Goal: Browse casually: Explore the website without a specific task or goal

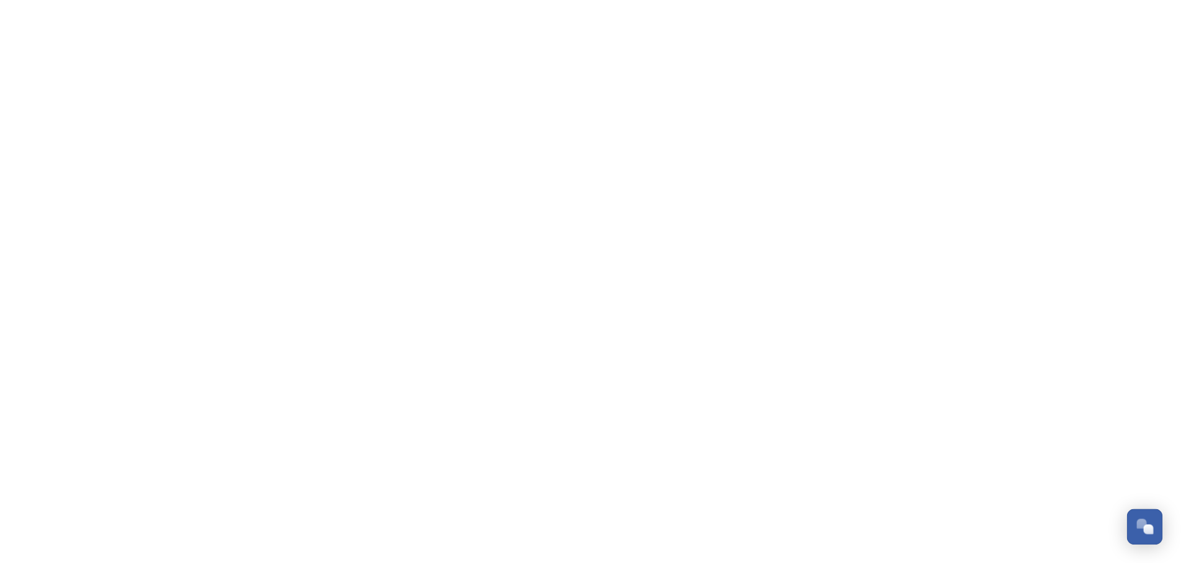
scroll to position [296, 0]
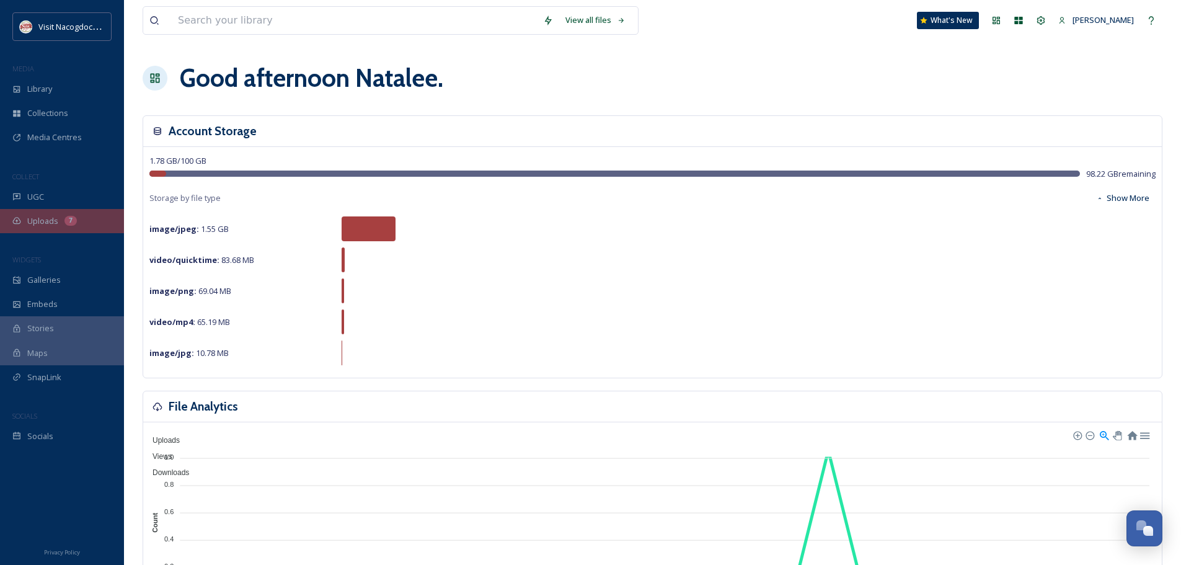
click at [30, 229] on div "Uploads 7" at bounding box center [62, 221] width 124 height 24
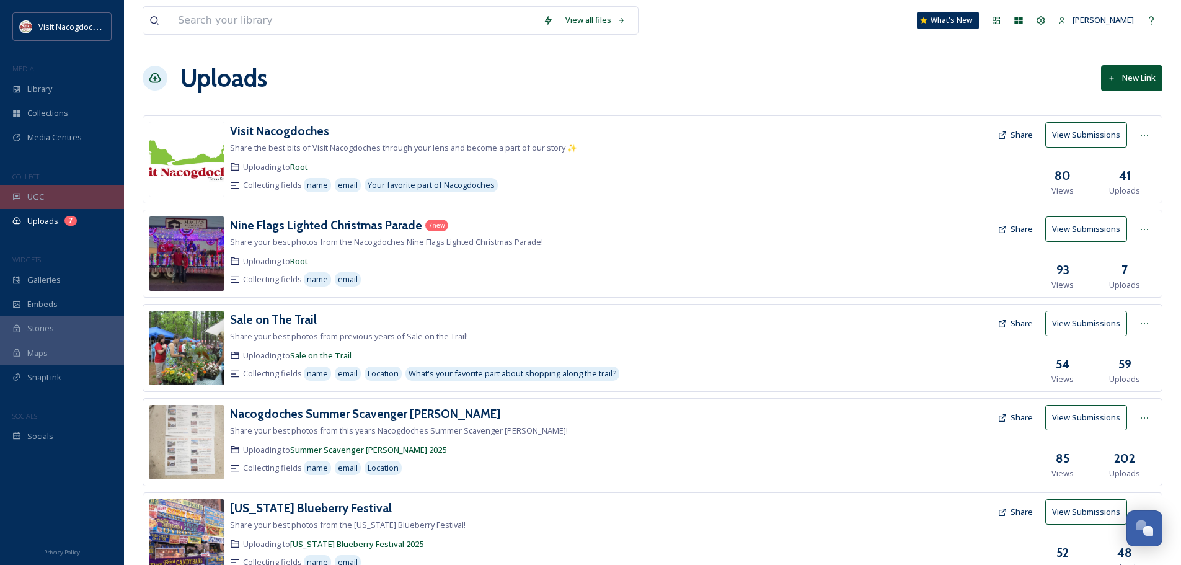
click at [33, 203] on div "UGC" at bounding box center [62, 197] width 124 height 24
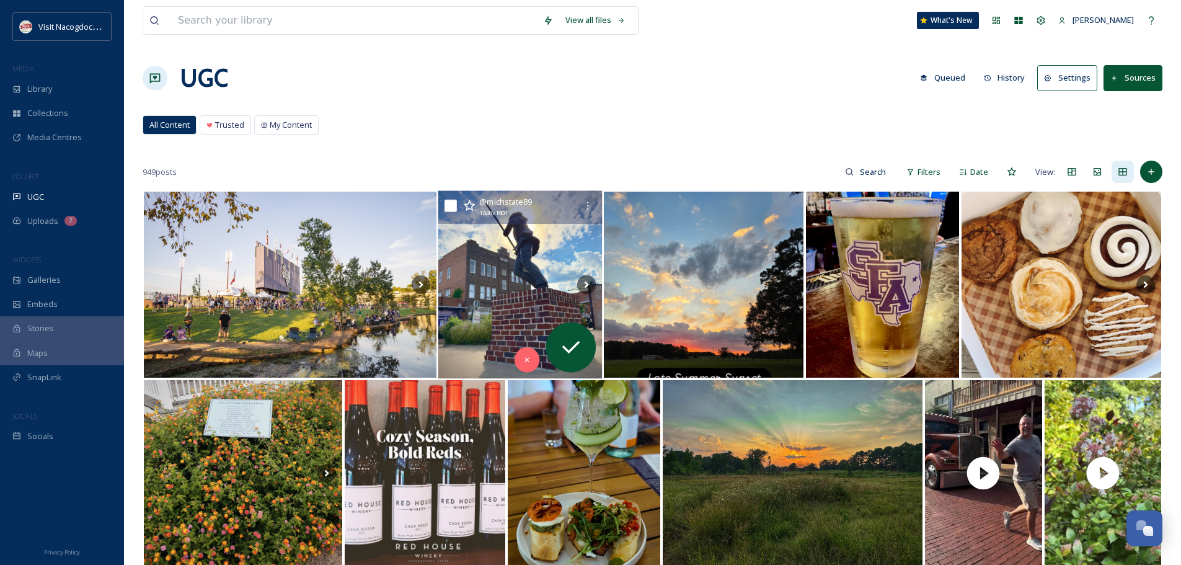
click at [484, 253] on img at bounding box center [520, 285] width 164 height 188
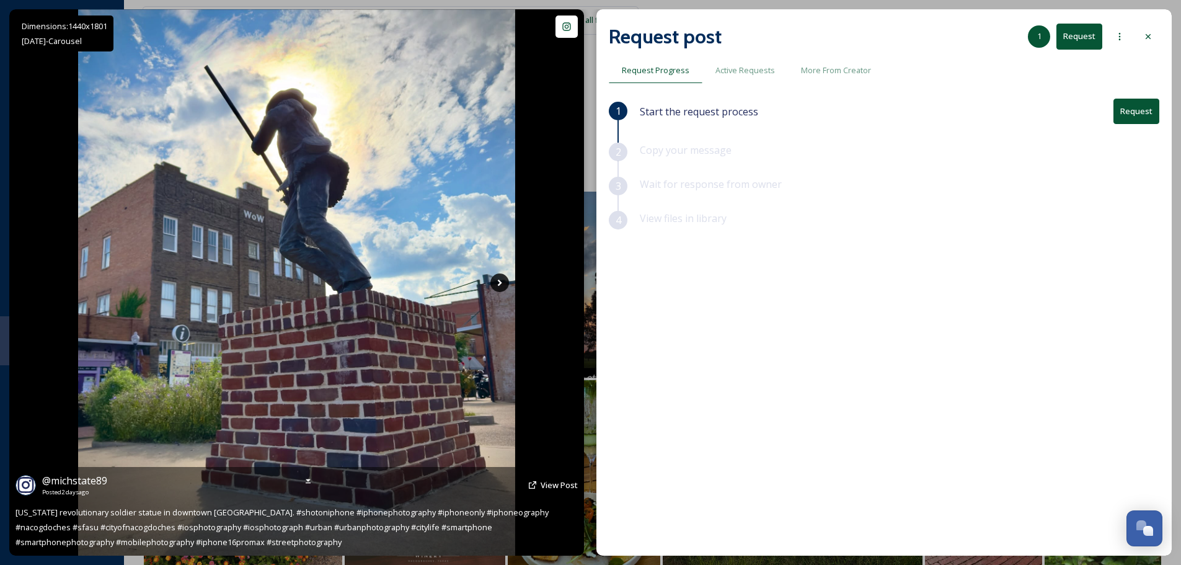
click at [498, 284] on icon at bounding box center [500, 282] width 19 height 19
click at [493, 279] on icon at bounding box center [500, 282] width 19 height 19
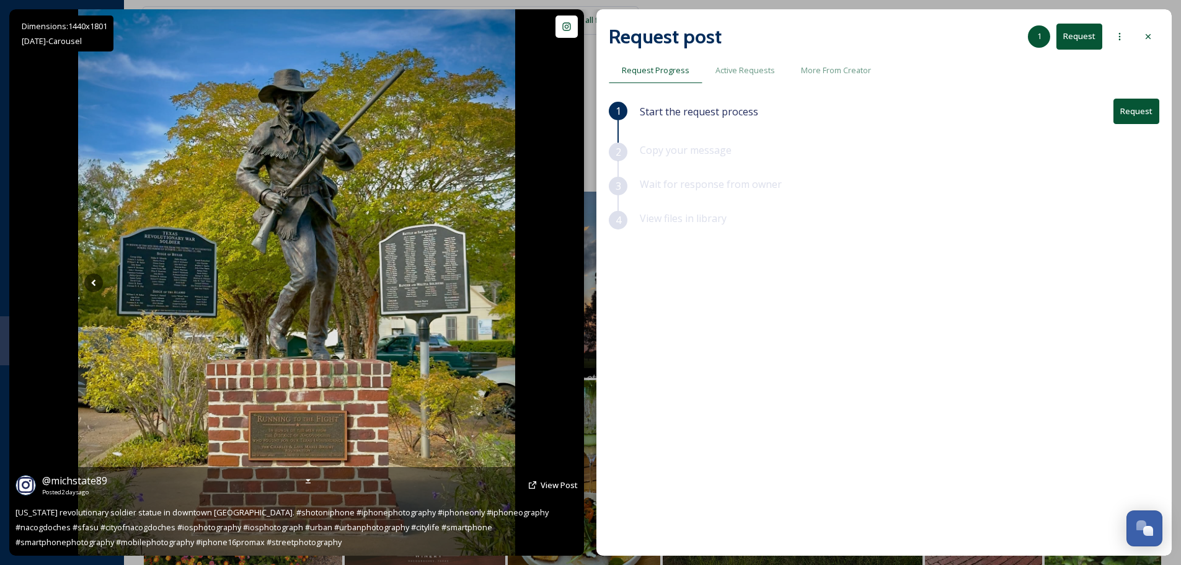
click at [84, 283] on img at bounding box center [296, 282] width 437 height 546
click at [87, 287] on icon at bounding box center [93, 282] width 19 height 19
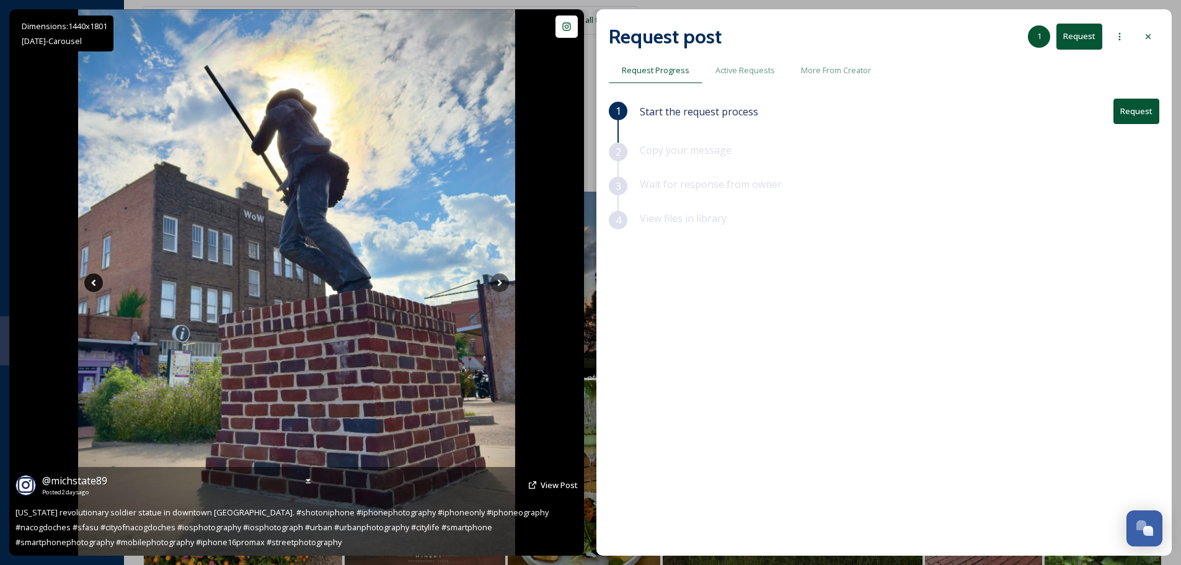
click at [87, 287] on icon at bounding box center [93, 282] width 19 height 19
click at [500, 283] on icon at bounding box center [500, 282] width 4 height 7
click at [500, 282] on icon at bounding box center [500, 282] width 4 height 7
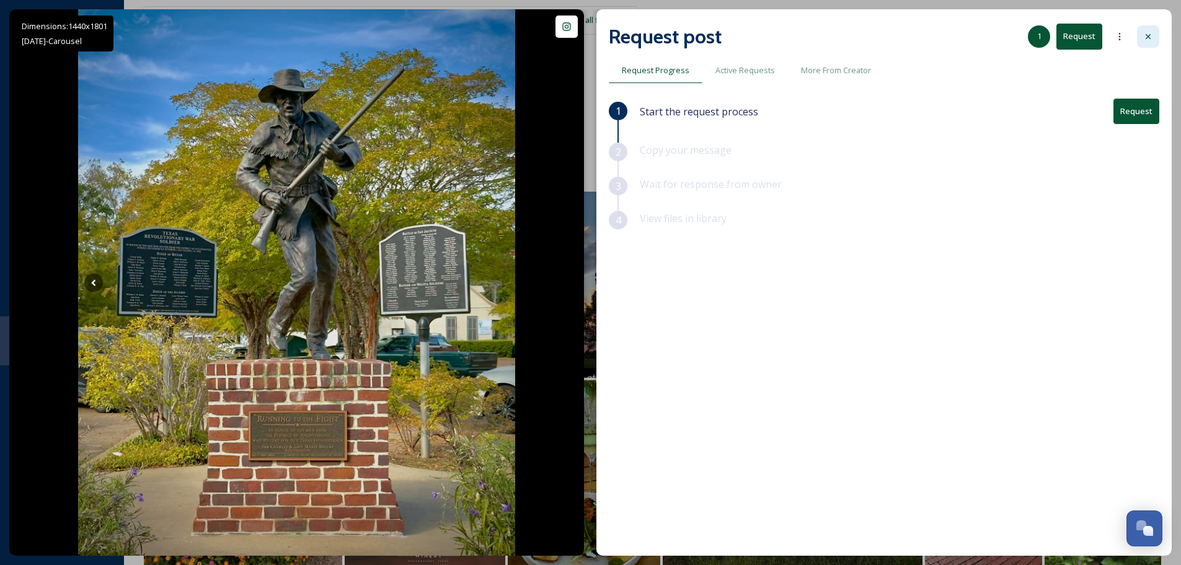
click at [1147, 25] on div at bounding box center [1148, 36] width 22 height 22
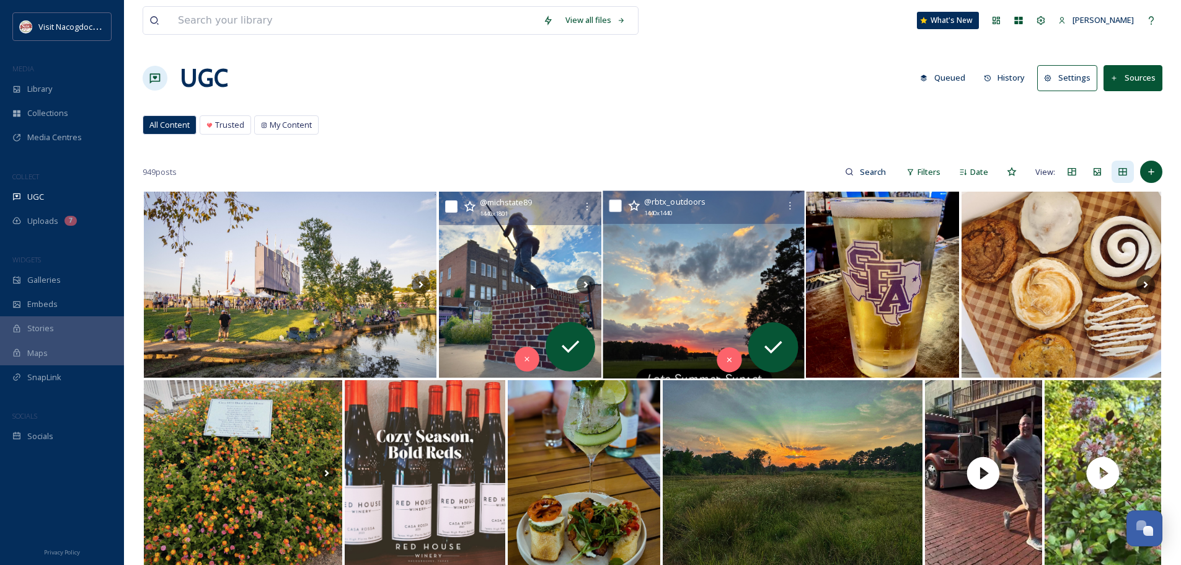
click at [724, 277] on img at bounding box center [704, 285] width 202 height 188
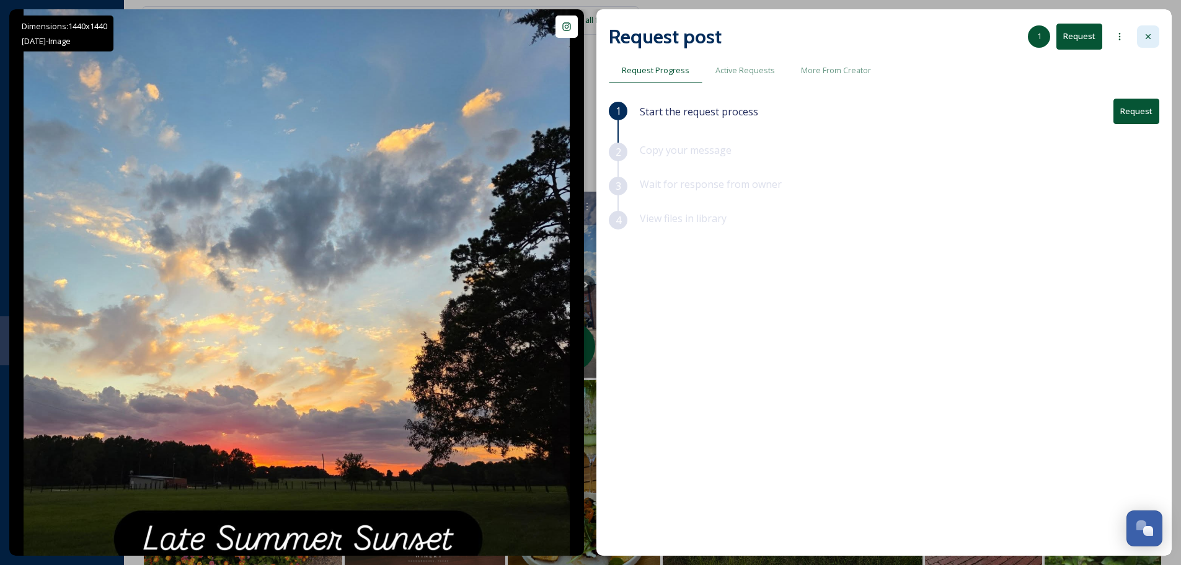
click at [1151, 32] on icon at bounding box center [1149, 37] width 10 height 10
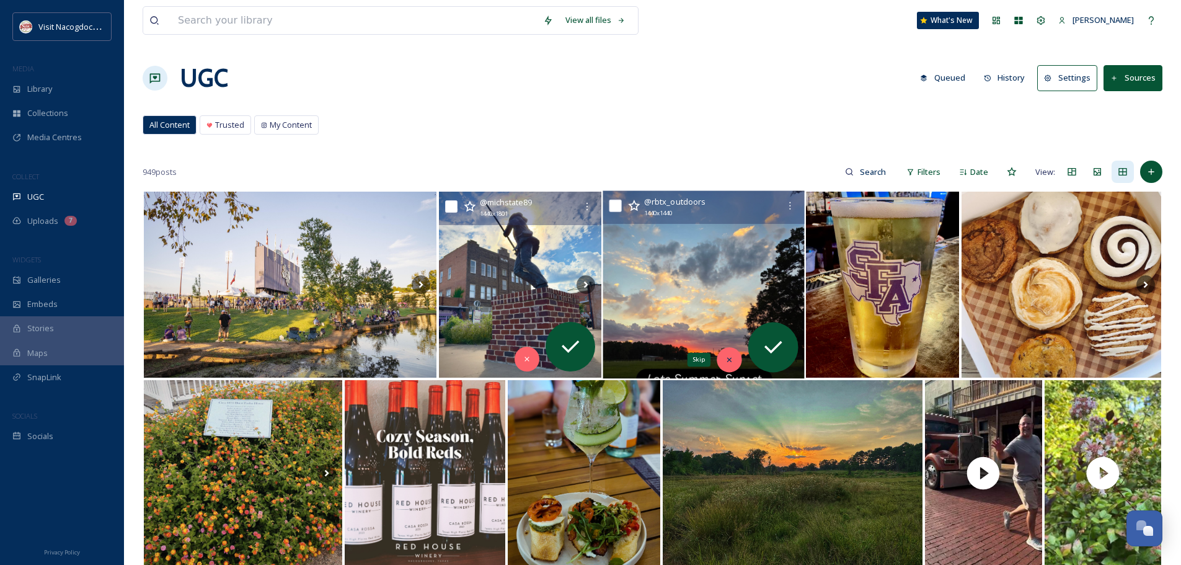
click at [724, 355] on div "Skip" at bounding box center [729, 359] width 25 height 25
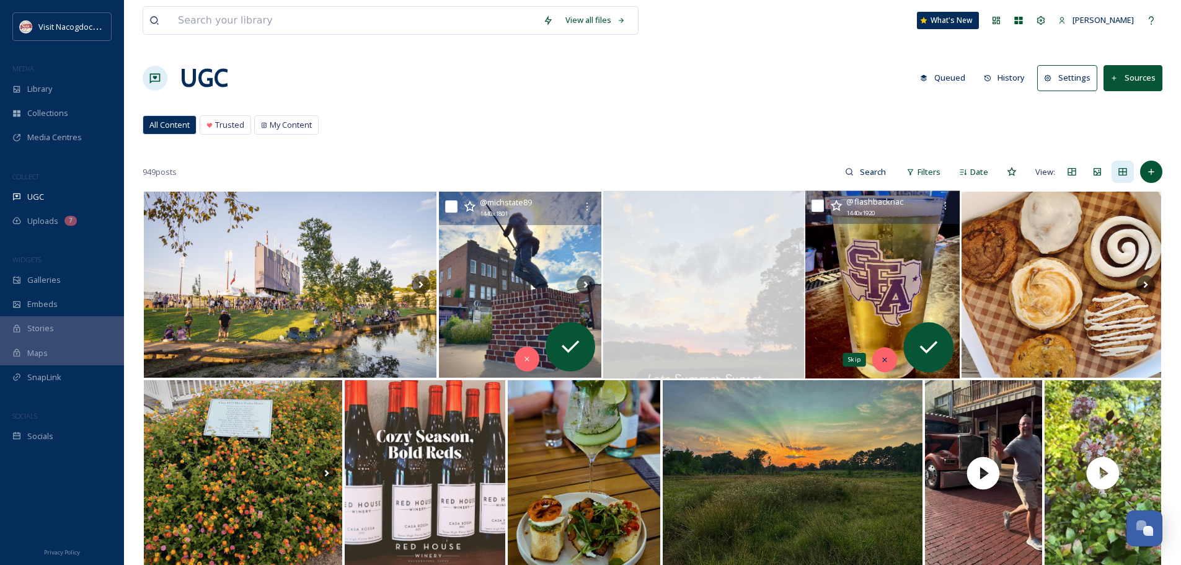
click at [887, 363] on icon at bounding box center [885, 359] width 9 height 9
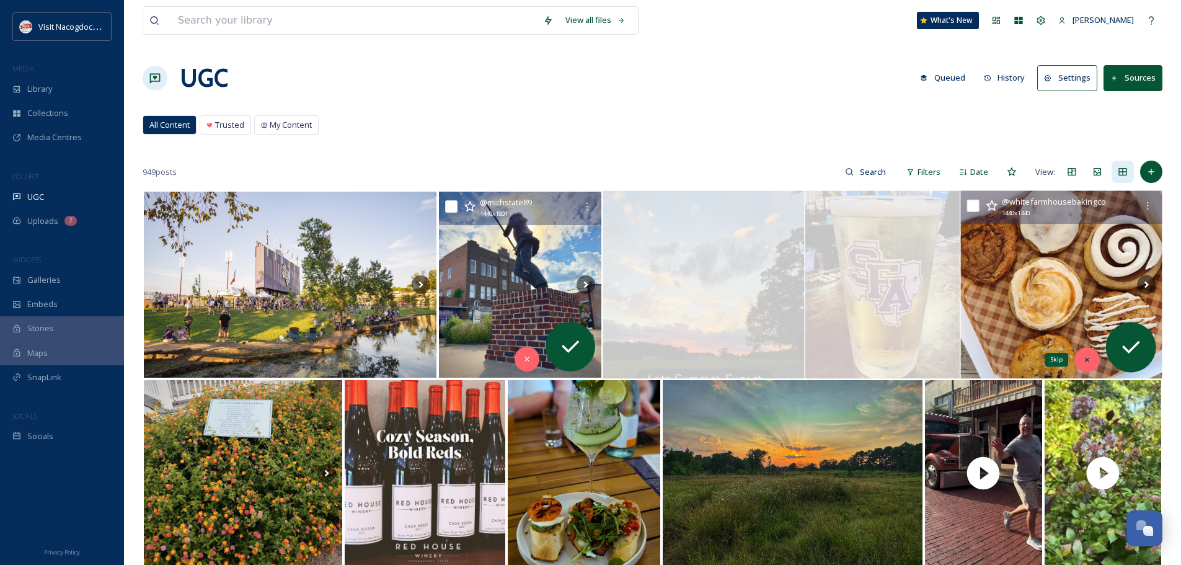
click at [1091, 362] on icon at bounding box center [1087, 359] width 9 height 9
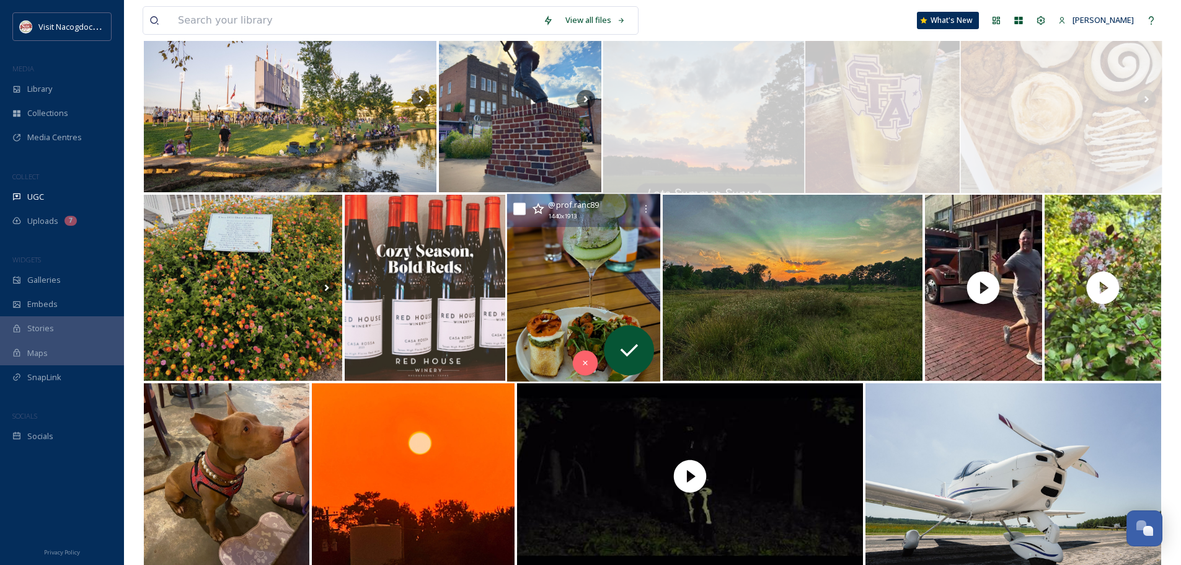
scroll to position [186, 0]
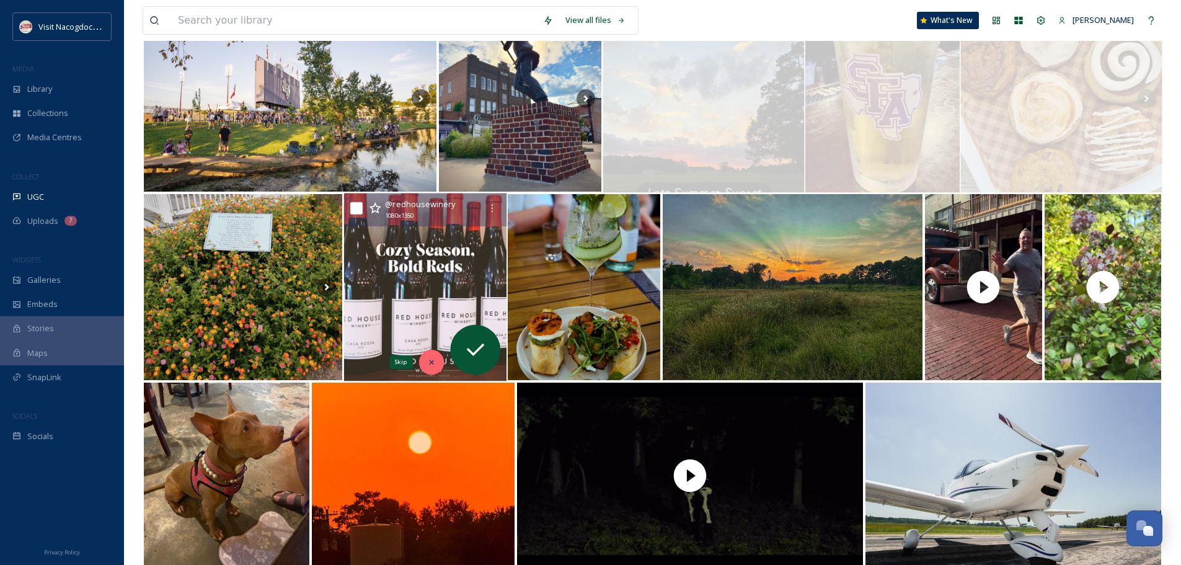
click at [424, 357] on div "Skip" at bounding box center [431, 362] width 25 height 25
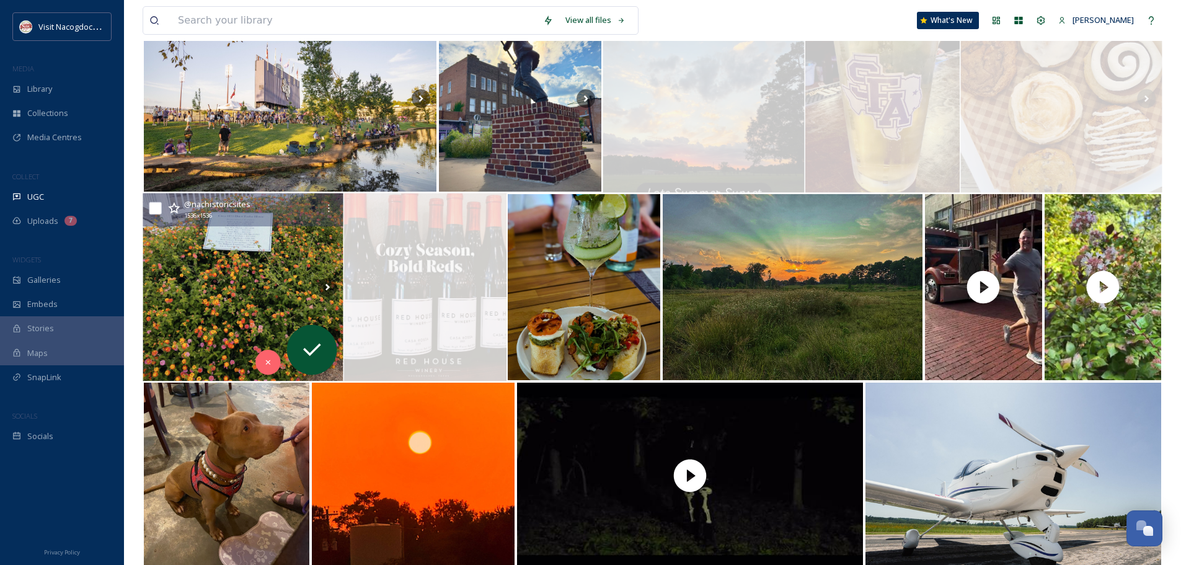
click at [275, 246] on img at bounding box center [243, 287] width 200 height 188
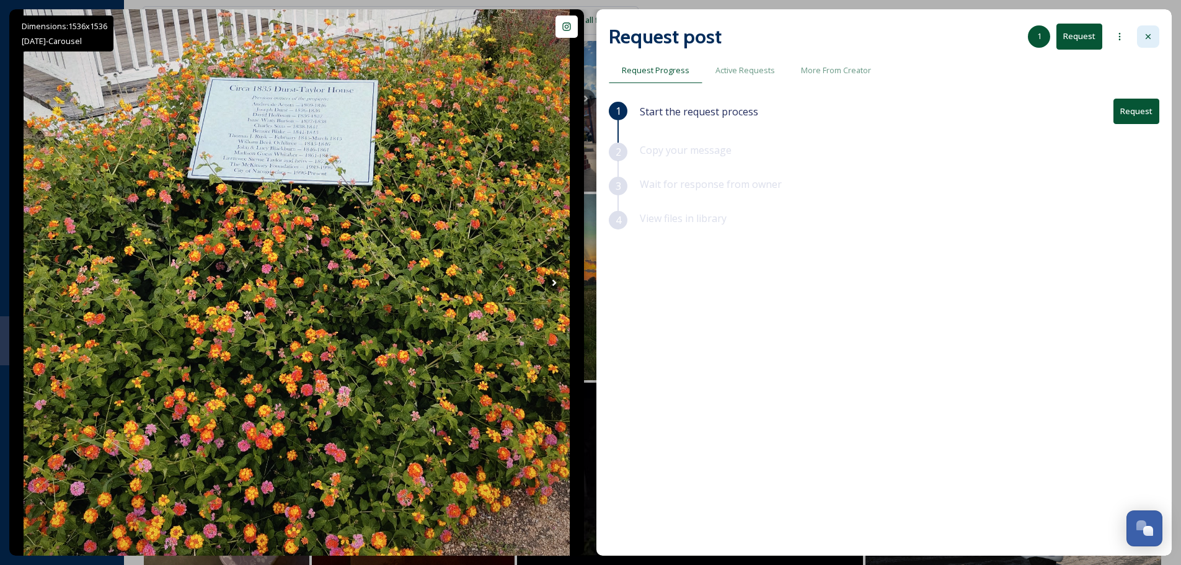
click at [1147, 34] on icon at bounding box center [1149, 37] width 10 height 10
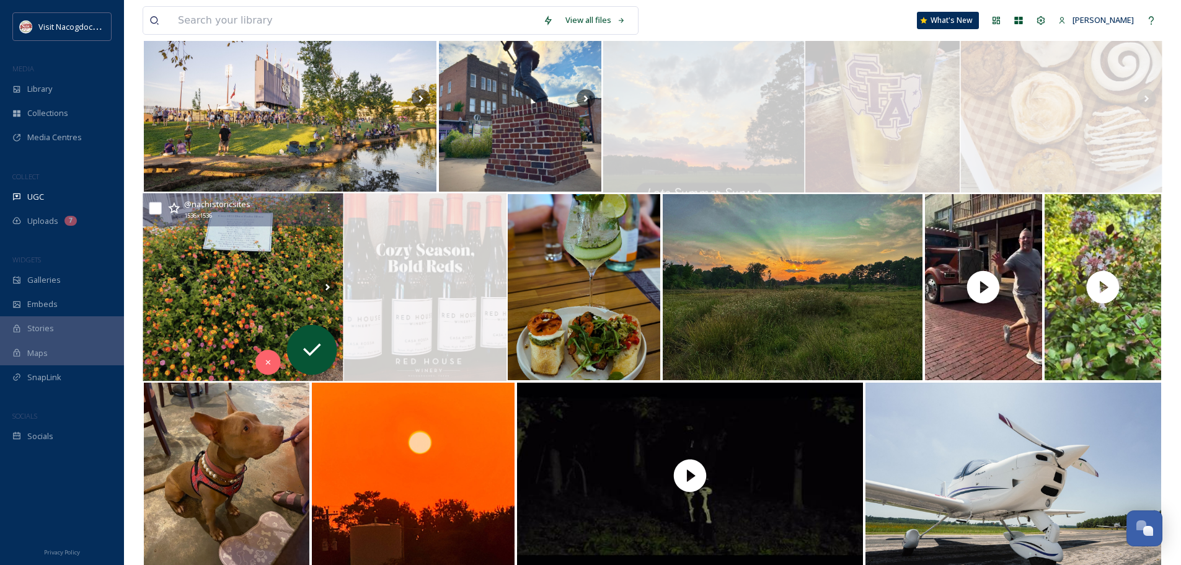
click at [255, 358] on img at bounding box center [243, 287] width 200 height 188
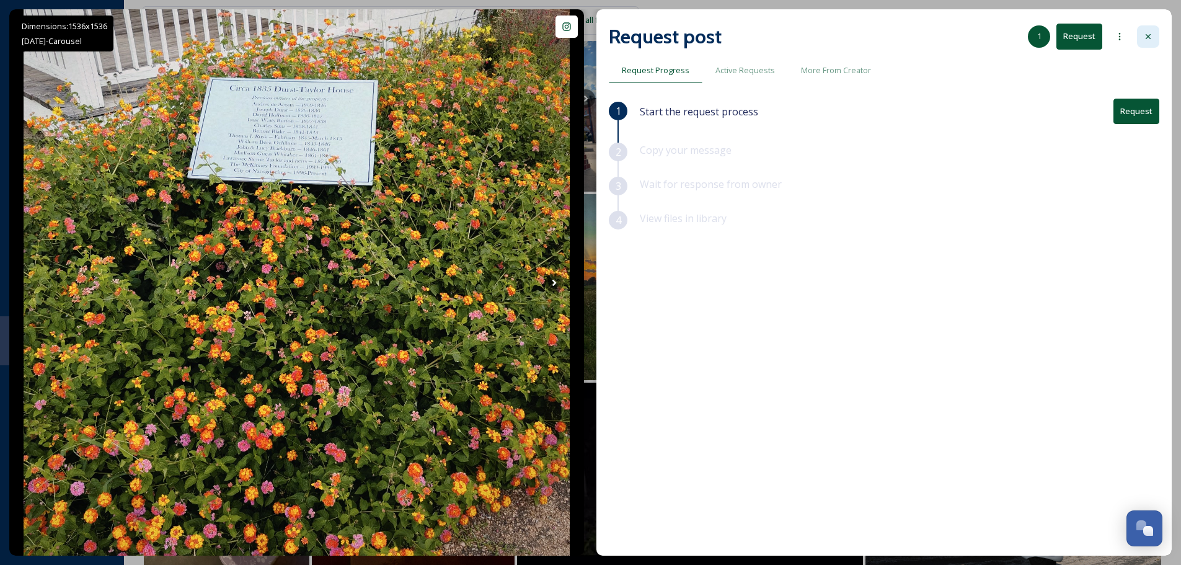
click at [1140, 39] on div at bounding box center [1148, 36] width 22 height 22
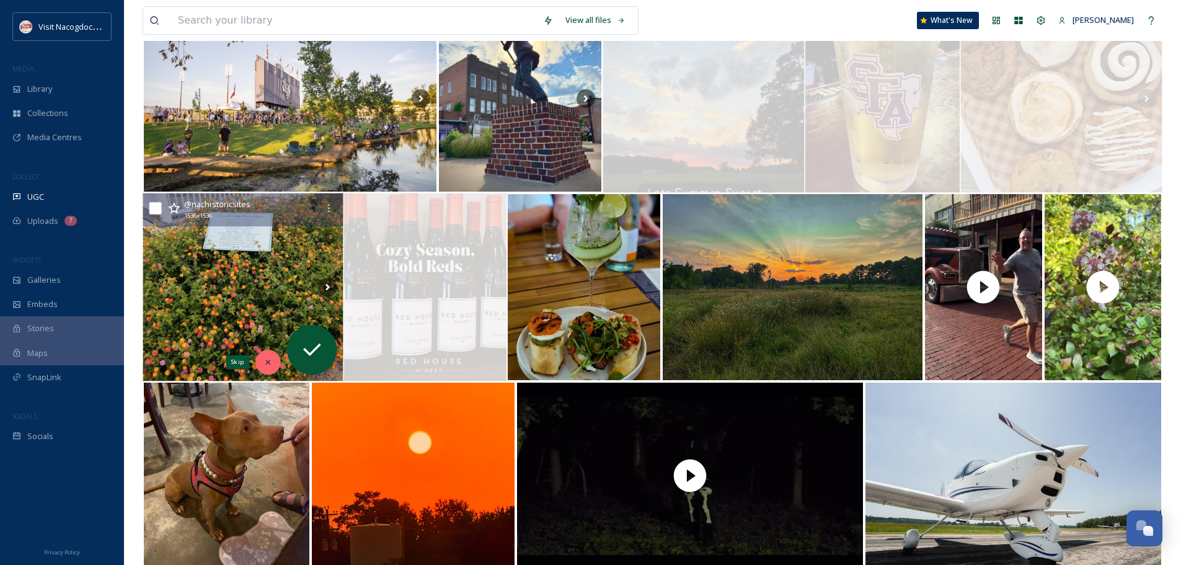
click at [269, 356] on div "Skip" at bounding box center [267, 362] width 25 height 25
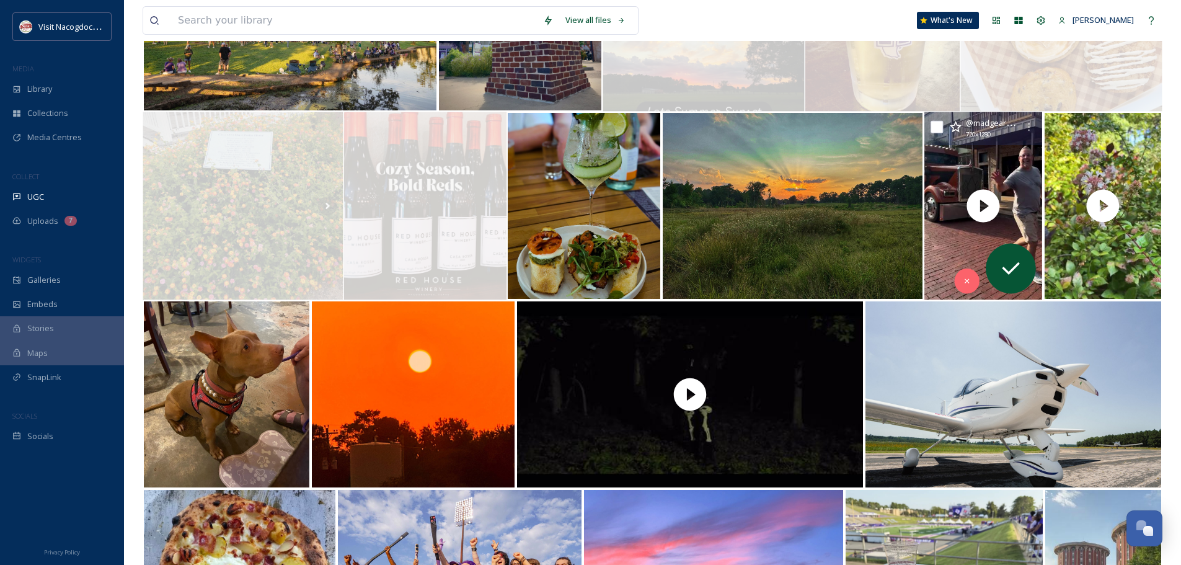
scroll to position [310, 0]
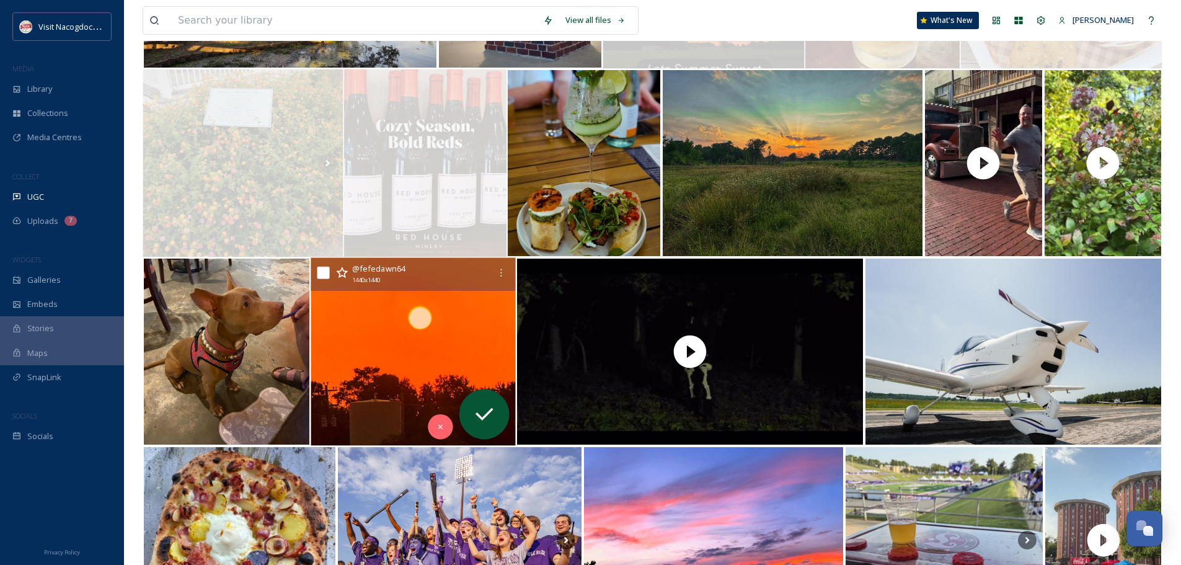
click at [359, 381] on img at bounding box center [413, 352] width 205 height 188
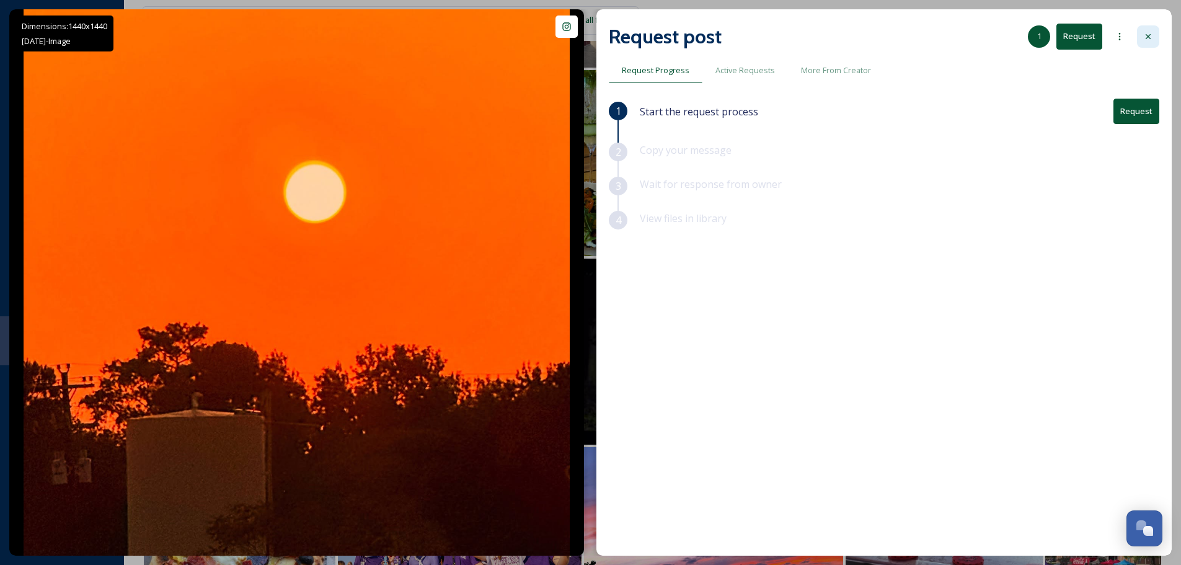
click at [1150, 36] on icon at bounding box center [1149, 37] width 10 height 10
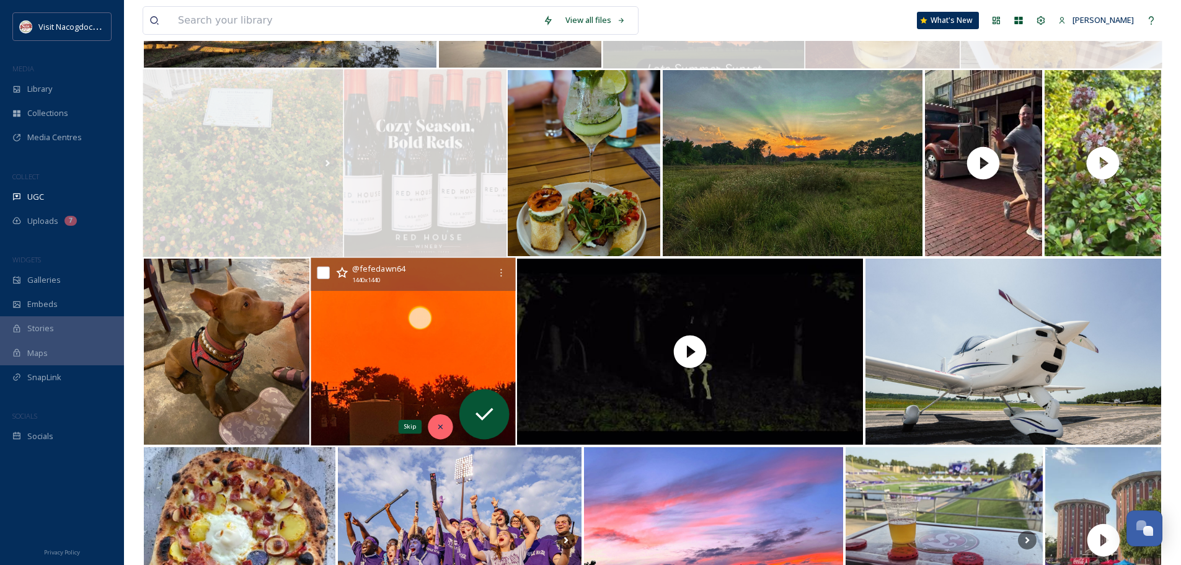
click at [443, 429] on icon at bounding box center [440, 426] width 9 height 9
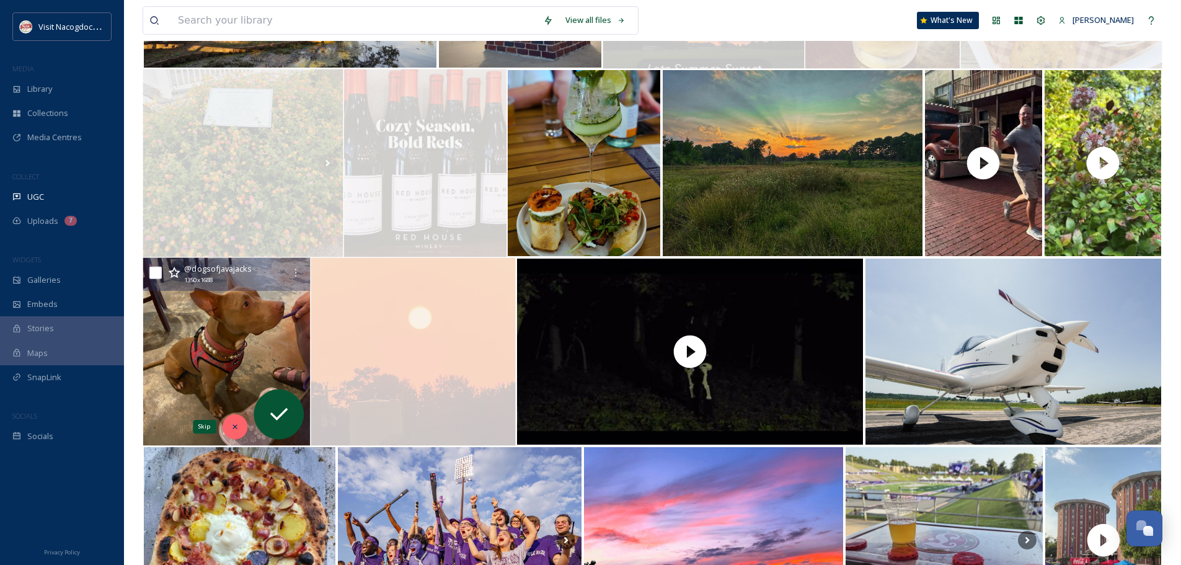
click at [231, 431] on icon at bounding box center [235, 426] width 9 height 9
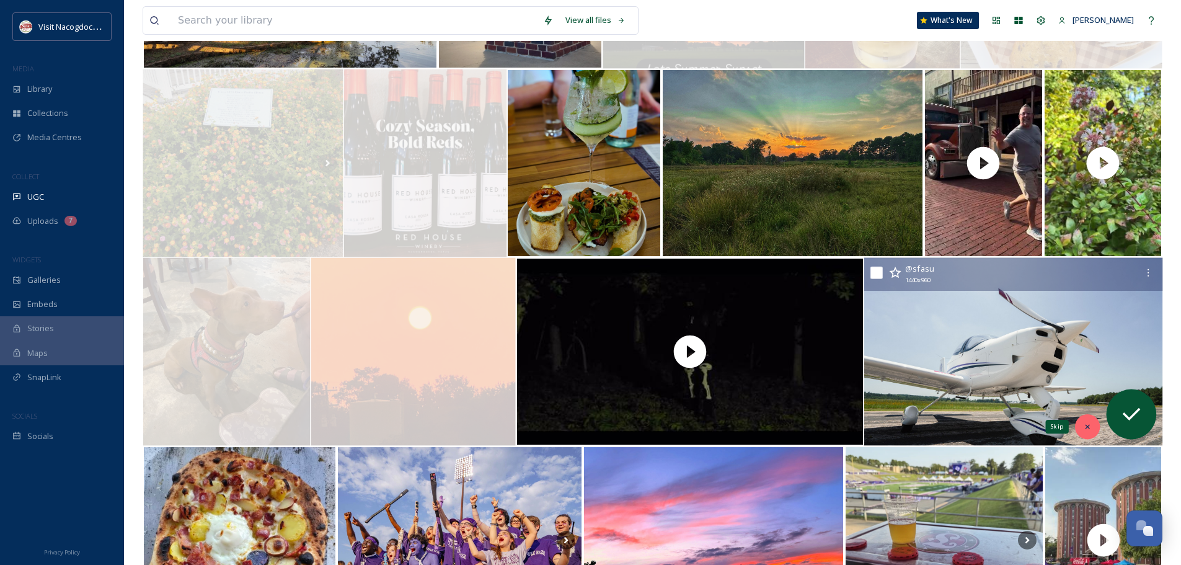
click at [1085, 427] on icon at bounding box center [1087, 426] width 9 height 9
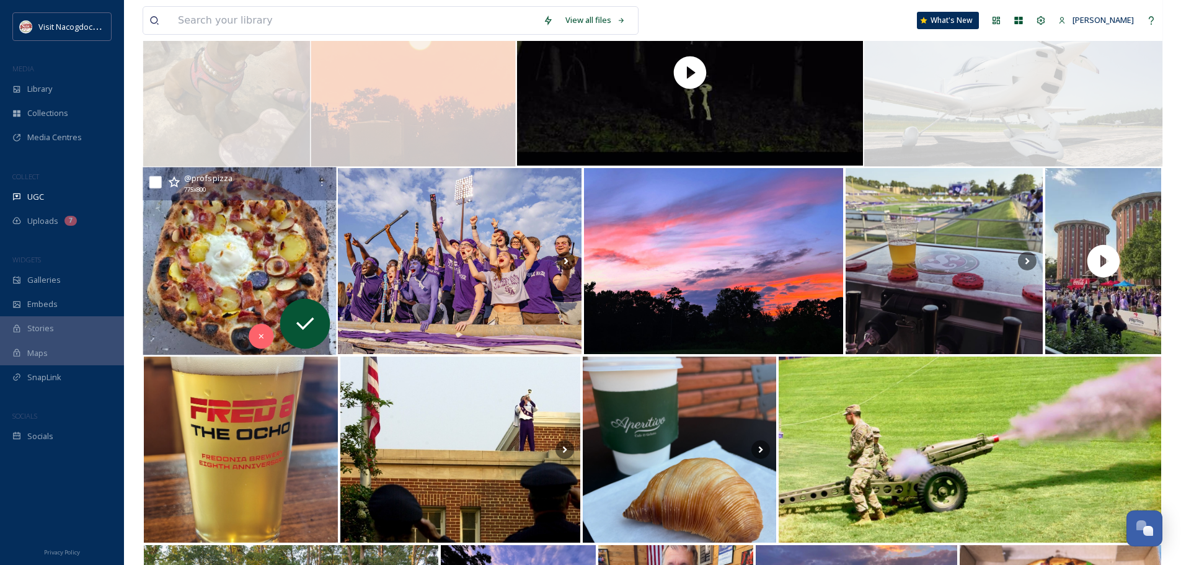
scroll to position [620, 0]
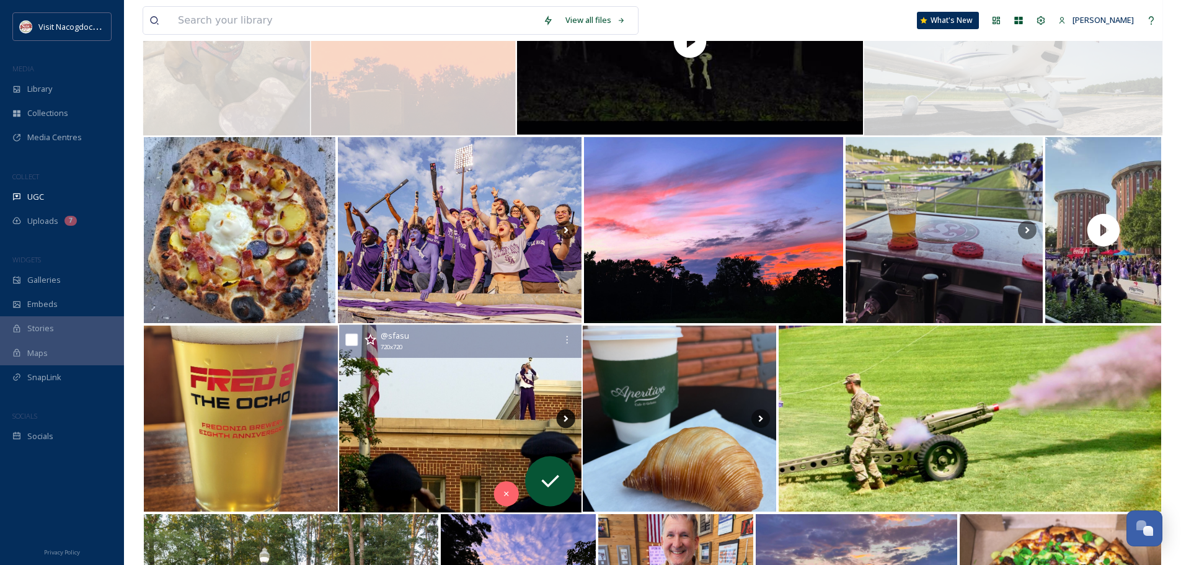
click at [564, 412] on icon at bounding box center [566, 418] width 19 height 19
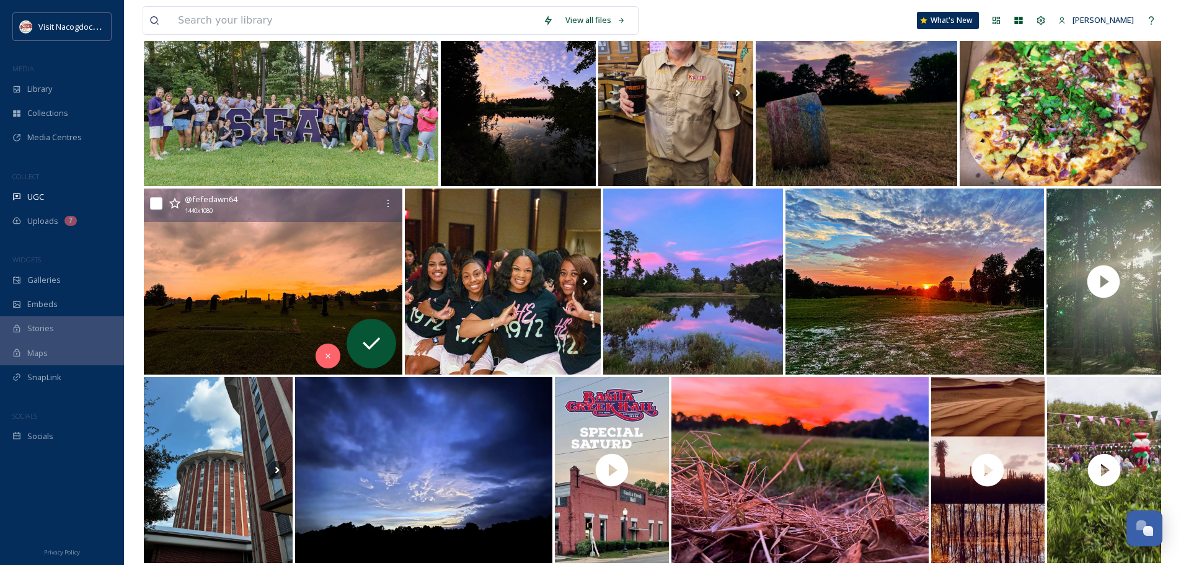
scroll to position [868, 0]
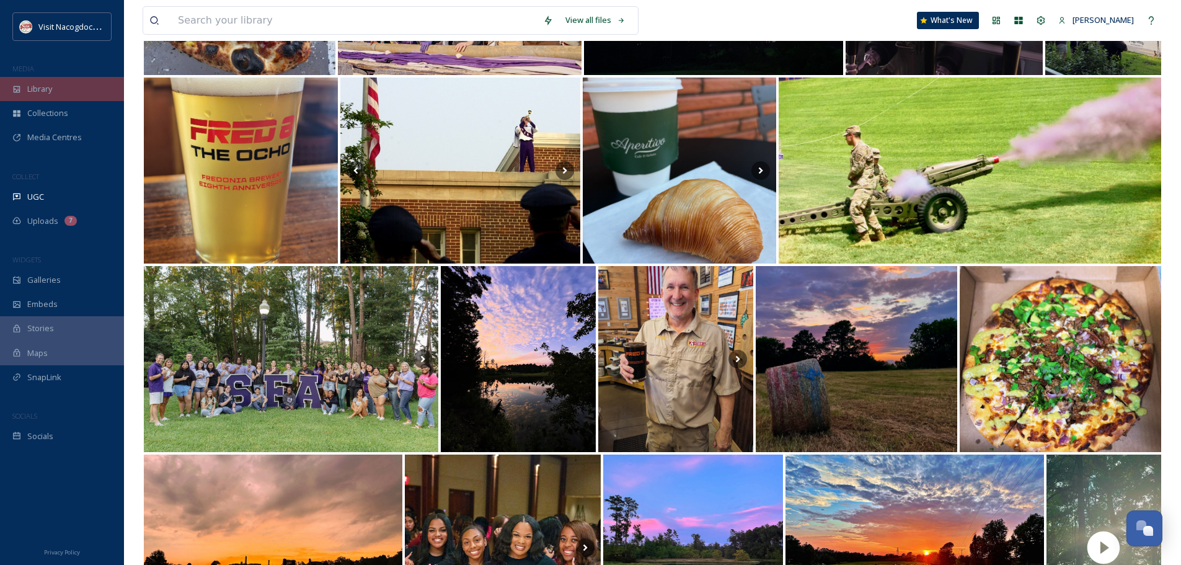
click at [43, 94] on span "Library" at bounding box center [39, 89] width 25 height 12
